Goal: Information Seeking & Learning: Learn about a topic

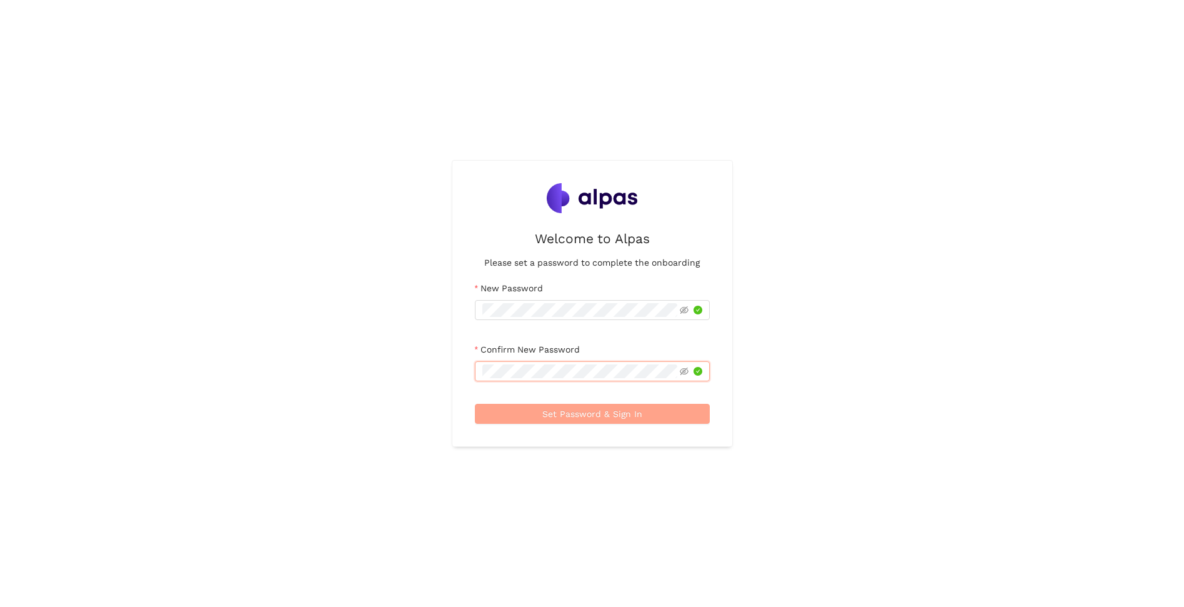
click at [592, 421] on button "Set Password & Sign In" at bounding box center [592, 414] width 235 height 20
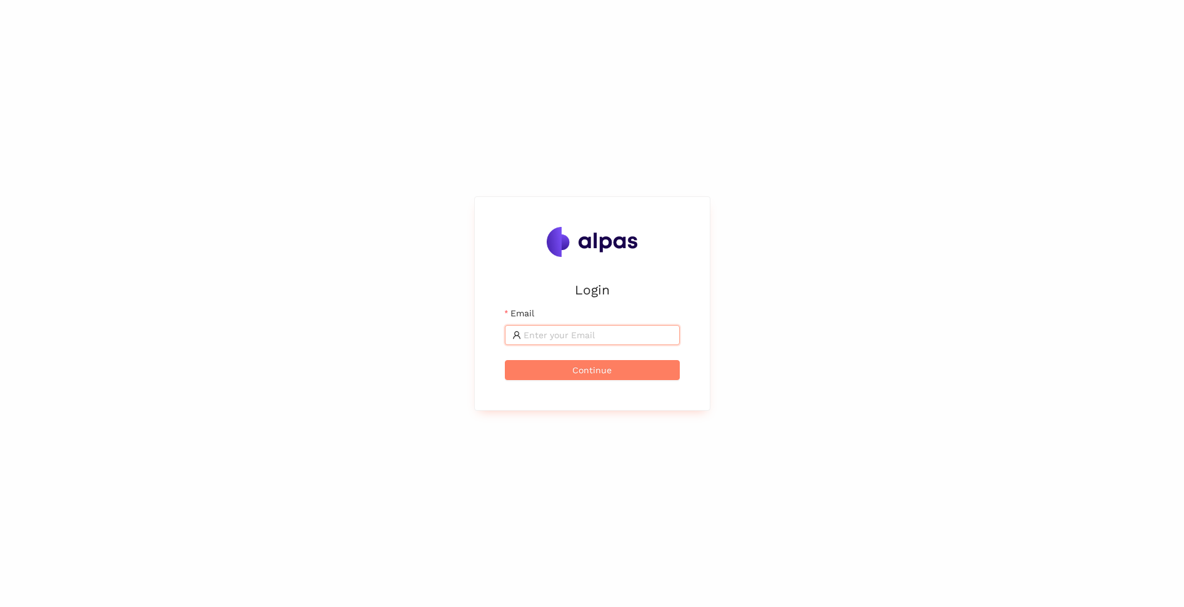
click at [533, 329] on input "Email" at bounding box center [597, 335] width 149 height 14
type input "[EMAIL_ADDRESS][PERSON_NAME][DOMAIN_NAME]"
click at [588, 369] on span "Continue" at bounding box center [591, 370] width 39 height 14
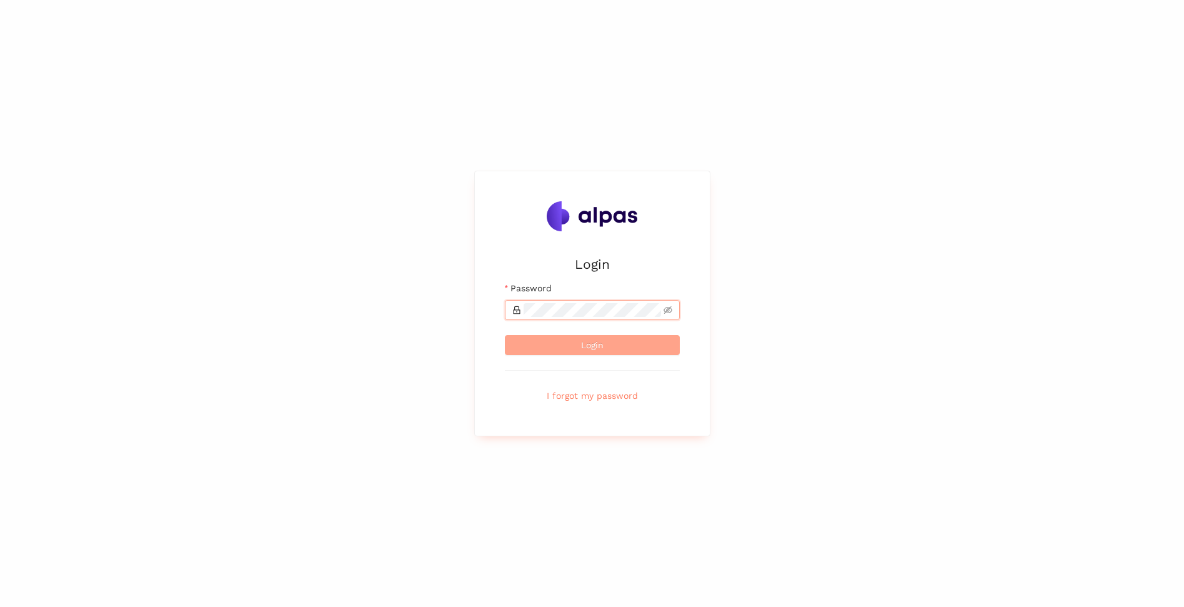
click at [590, 351] on span "Login" at bounding box center [592, 345] width 22 height 14
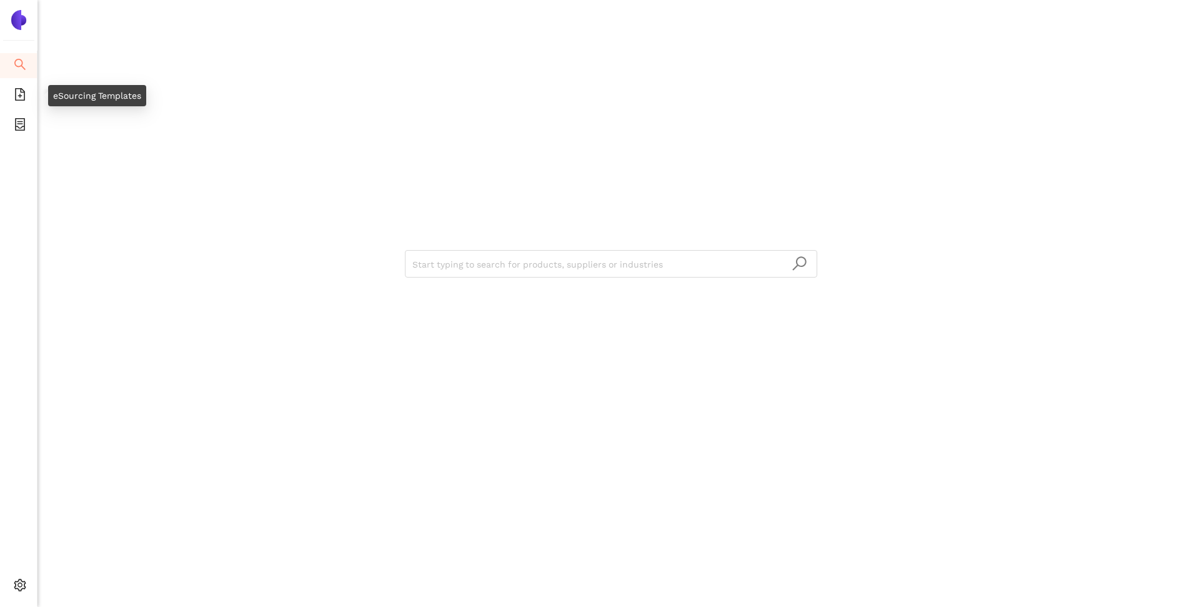
click at [16, 72] on span "search" at bounding box center [20, 66] width 12 height 25
click at [23, 121] on icon "container" at bounding box center [20, 124] width 12 height 12
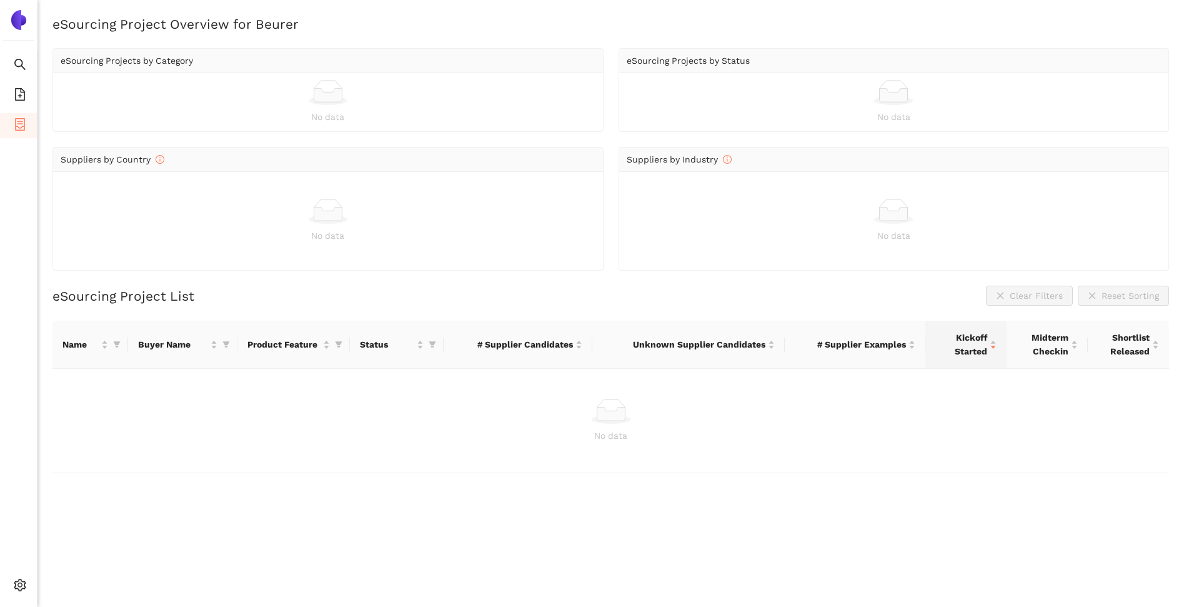
click at [12, 21] on img at bounding box center [19, 20] width 20 height 20
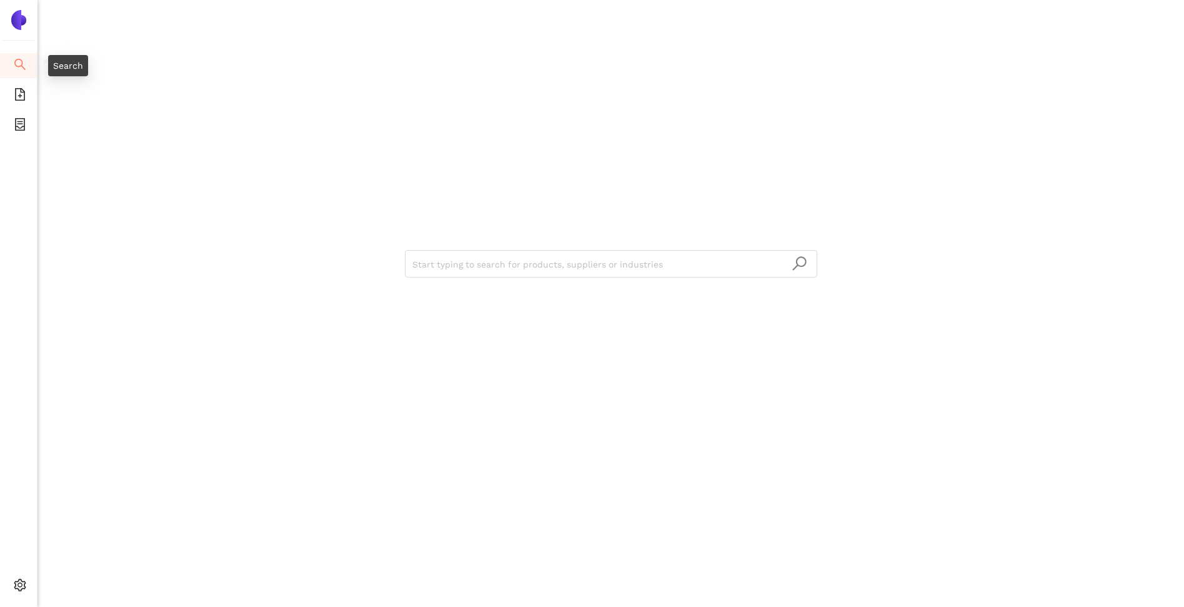
click at [22, 67] on icon "search" at bounding box center [19, 64] width 11 height 11
click at [27, 99] on li "eSourcing Templates" at bounding box center [18, 95] width 37 height 25
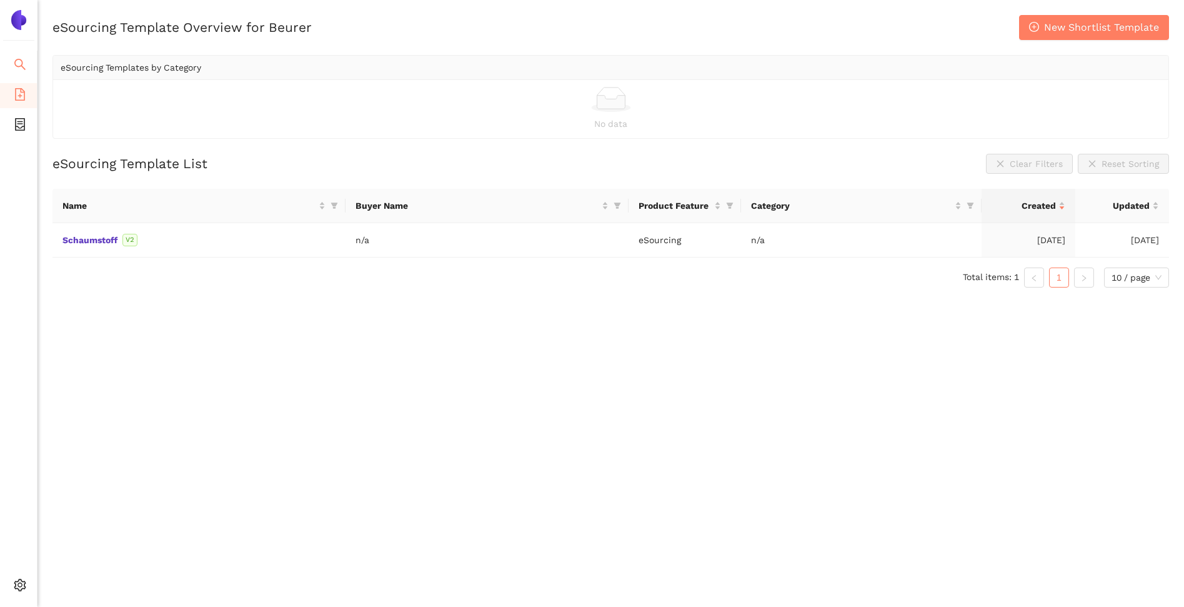
click at [12, 64] on li "Search" at bounding box center [18, 65] width 37 height 25
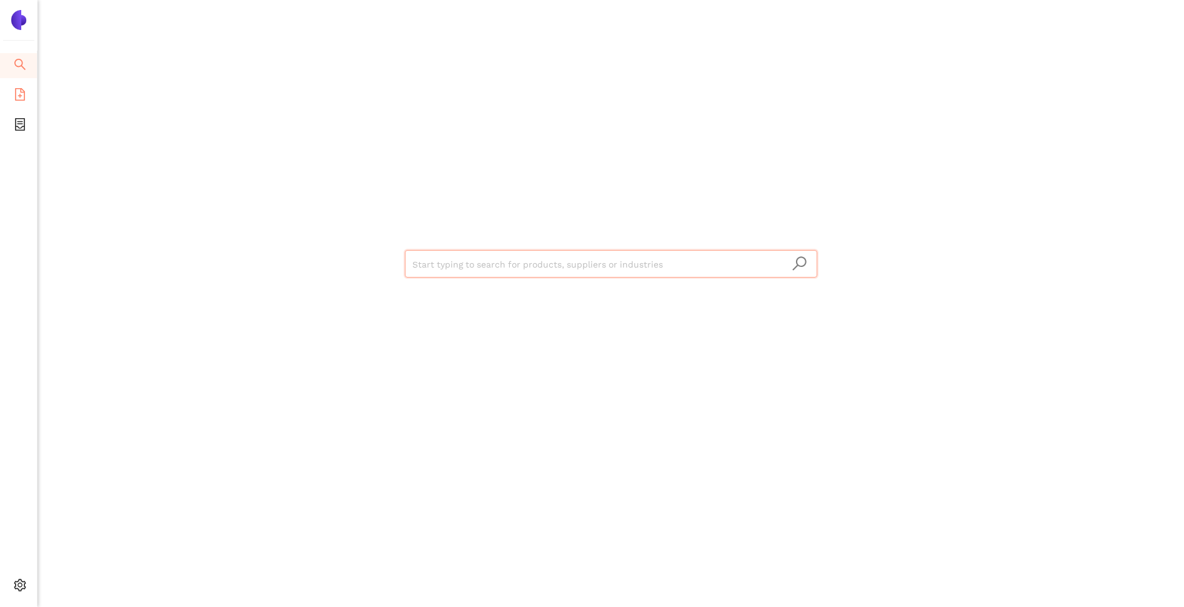
click at [21, 95] on icon "file-add" at bounding box center [20, 94] width 12 height 12
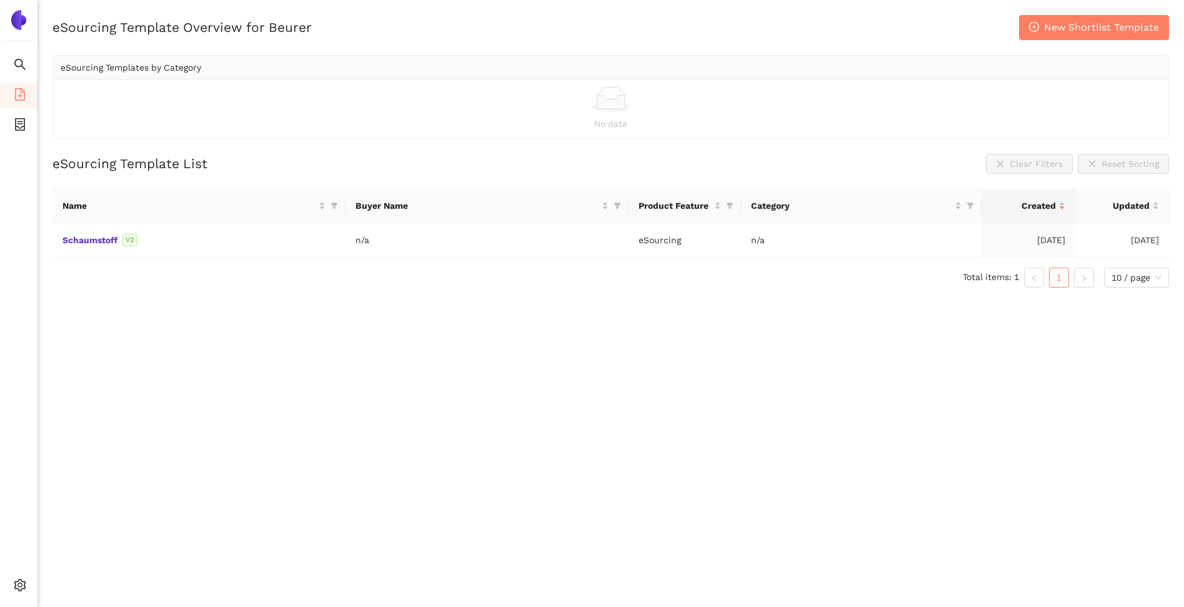
click at [412, 49] on div "eSourcing Template Overview for Beurer New Shortlist Template eSourcing Templat…" at bounding box center [610, 77] width 1116 height 124
click at [0, 0] on link "Schaumstoff" at bounding box center [0, 0] width 0 height 0
